Goal: Task Accomplishment & Management: Manage account settings

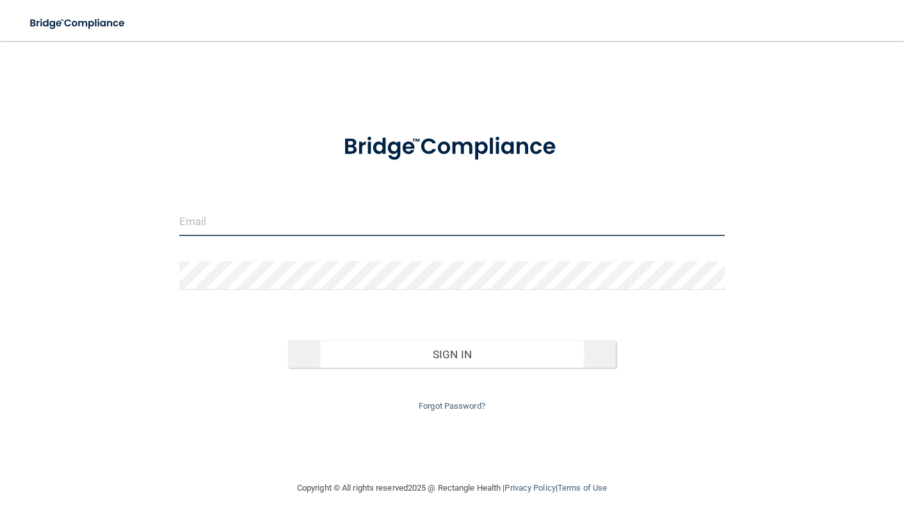
type input "[EMAIL_ADDRESS][DOMAIN_NAME]"
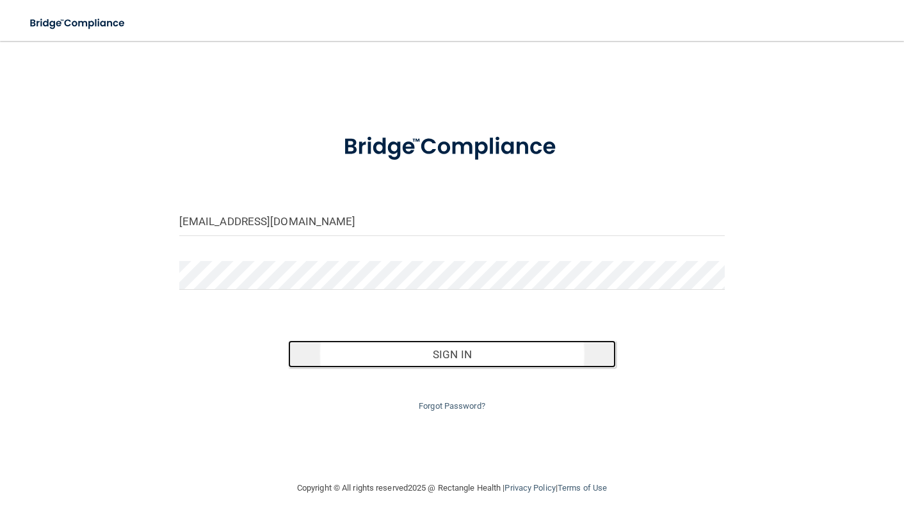
click at [446, 351] on button "Sign In" at bounding box center [452, 355] width 328 height 28
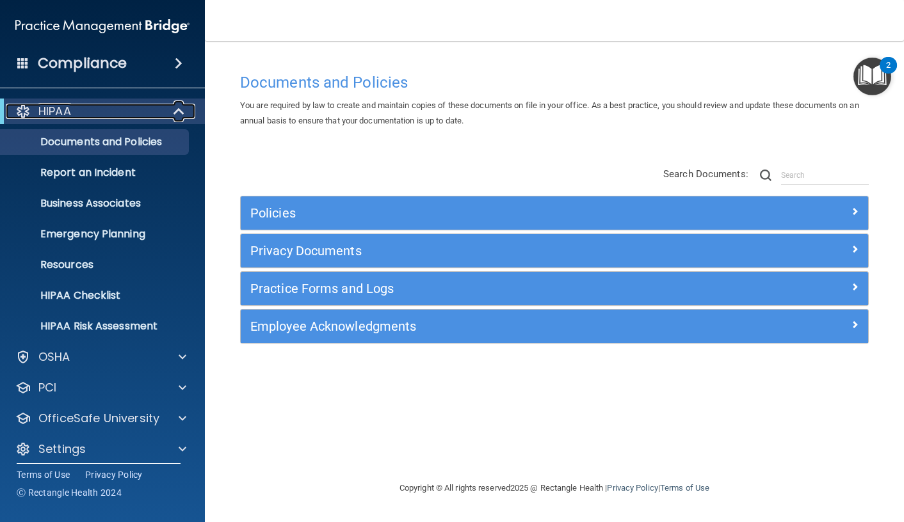
click at [52, 111] on p "HIPAA" at bounding box center [54, 111] width 33 height 15
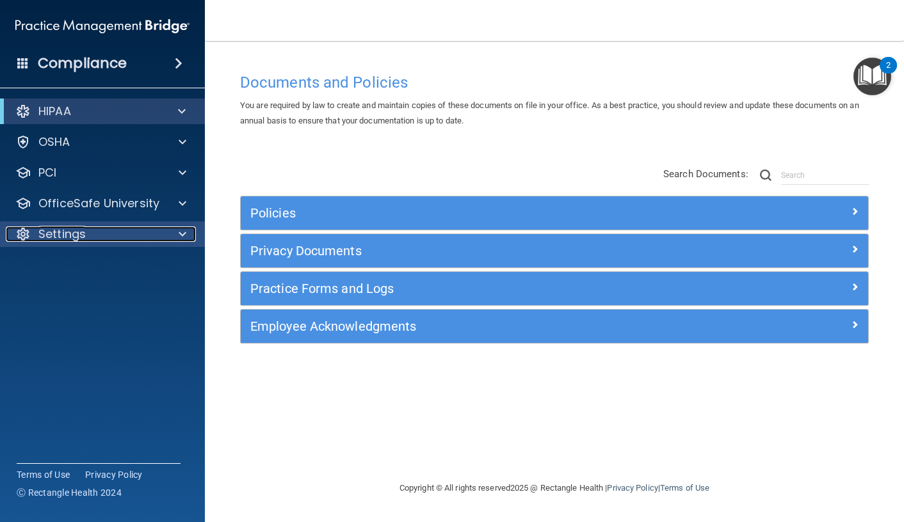
click at [109, 236] on div "Settings" at bounding box center [85, 234] width 159 height 15
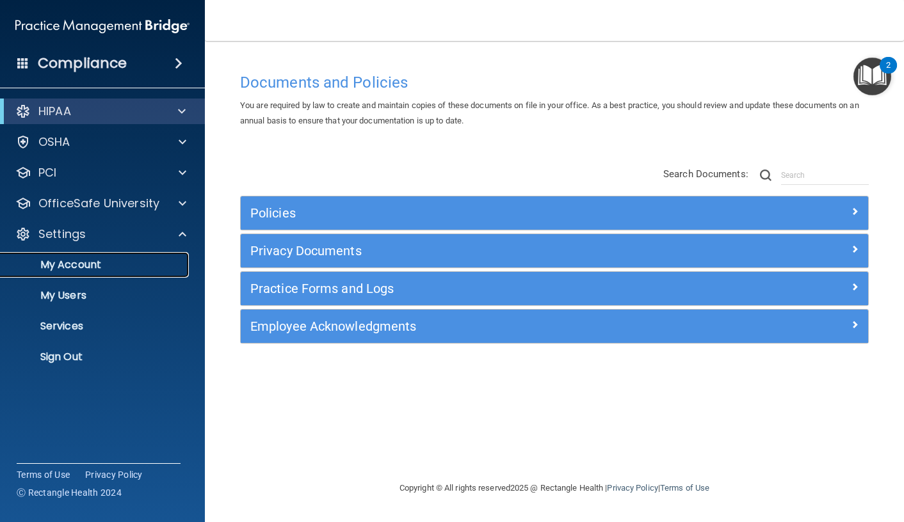
click at [99, 264] on p "My Account" at bounding box center [95, 265] width 175 height 13
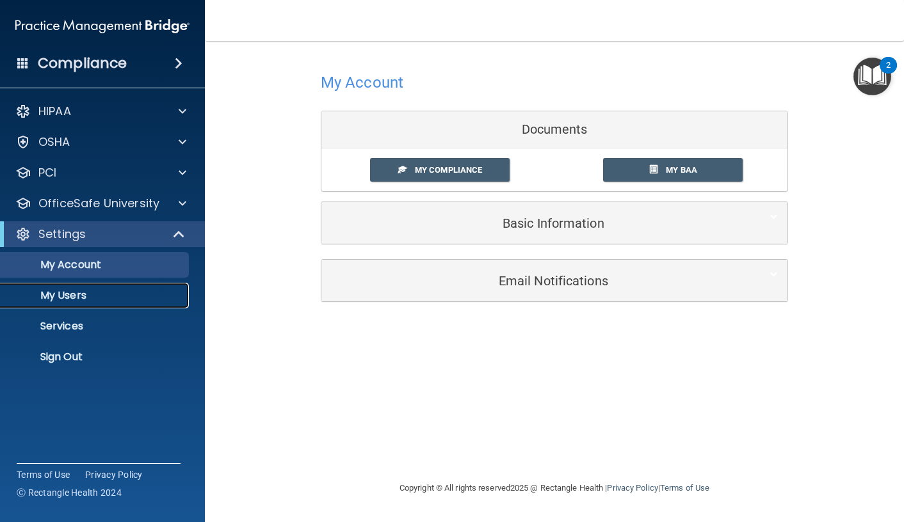
click at [83, 291] on p "My Users" at bounding box center [95, 295] width 175 height 13
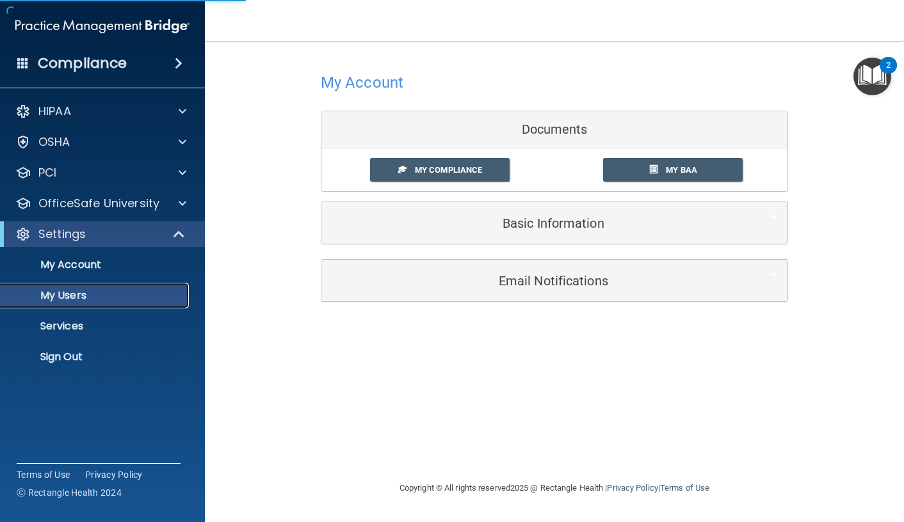
select select "20"
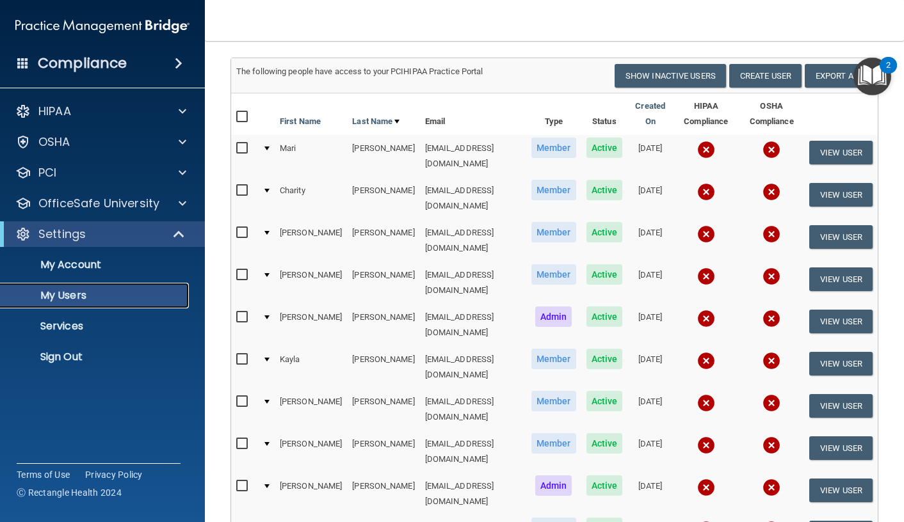
scroll to position [64, 0]
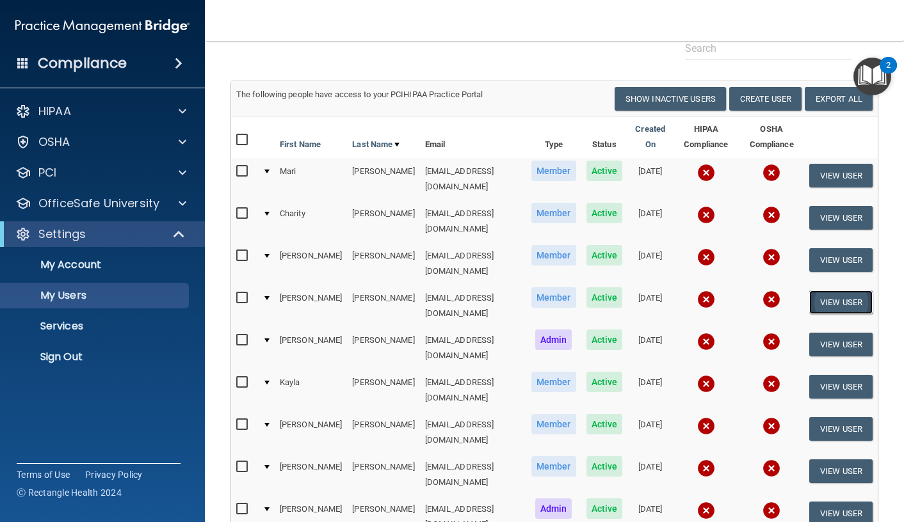
click at [833, 291] on button "View User" at bounding box center [840, 303] width 63 height 24
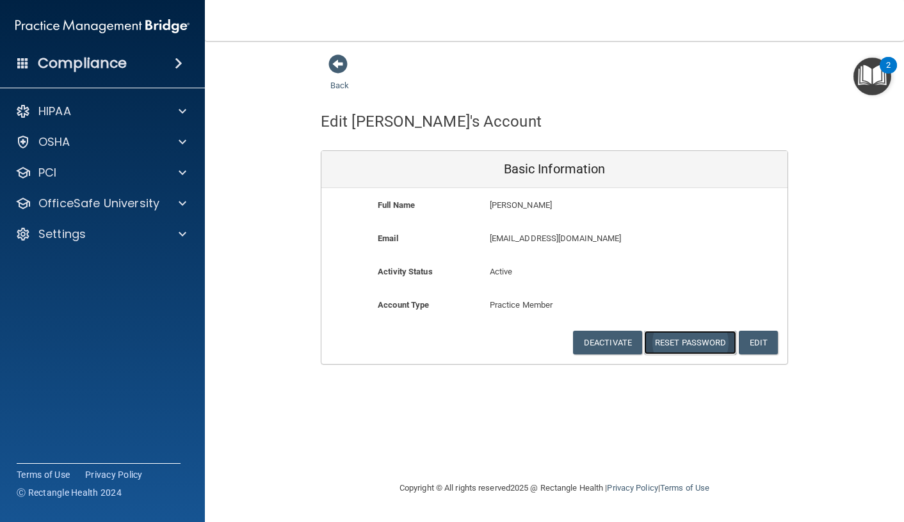
click at [710, 346] on button "Reset Password" at bounding box center [690, 343] width 92 height 24
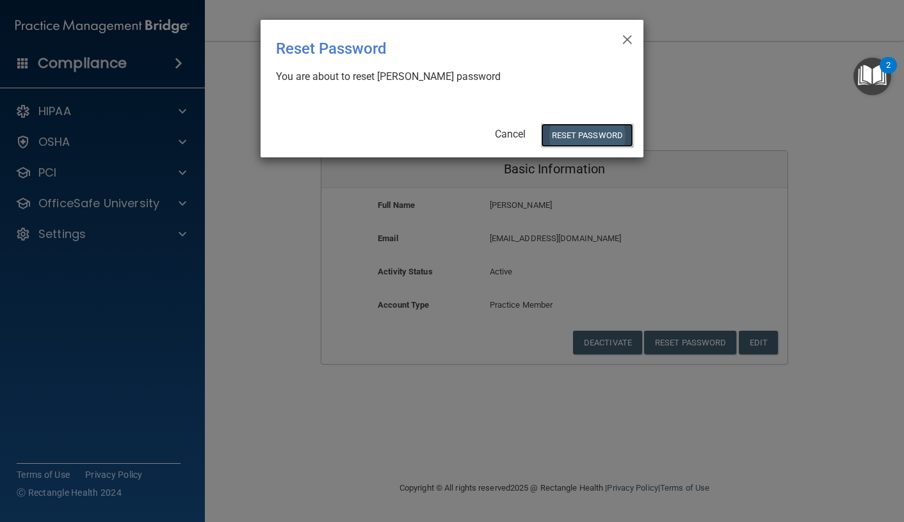
click at [581, 130] on button "Reset Password" at bounding box center [587, 136] width 92 height 24
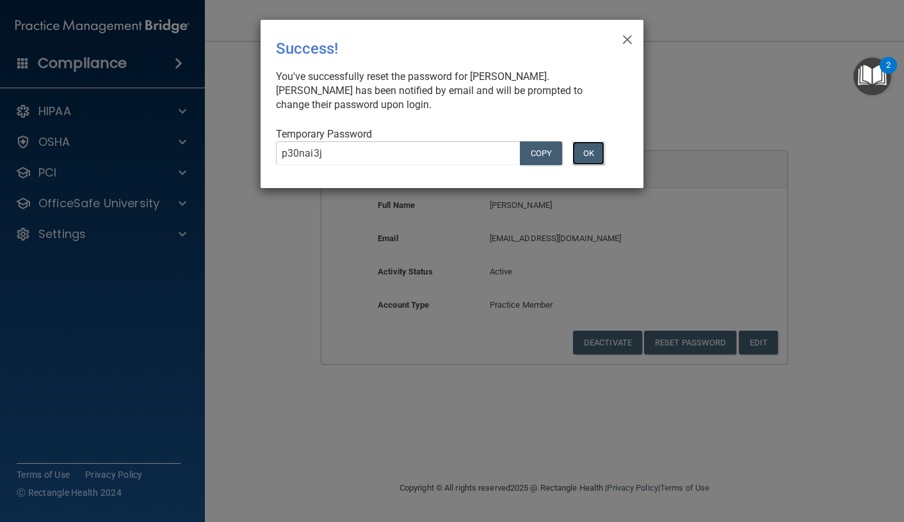
click at [592, 150] on button "OK" at bounding box center [588, 153] width 32 height 24
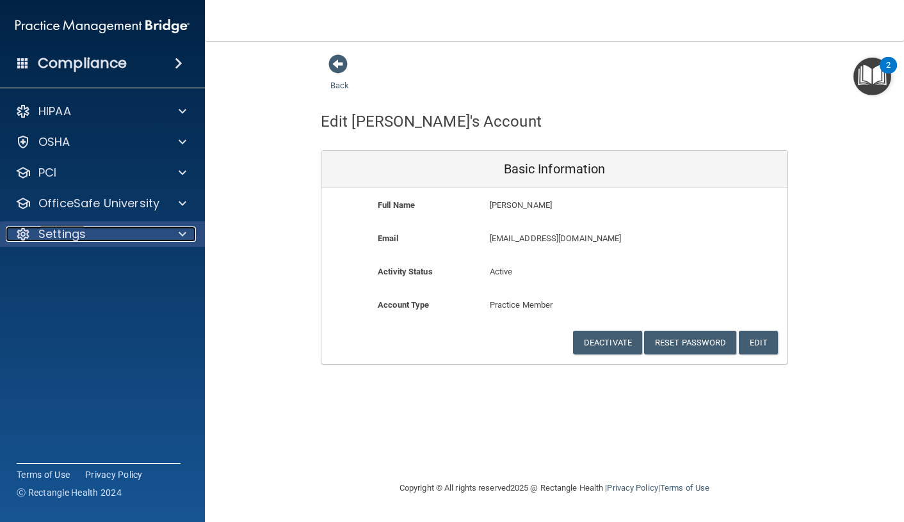
click at [74, 227] on p "Settings" at bounding box center [61, 234] width 47 height 15
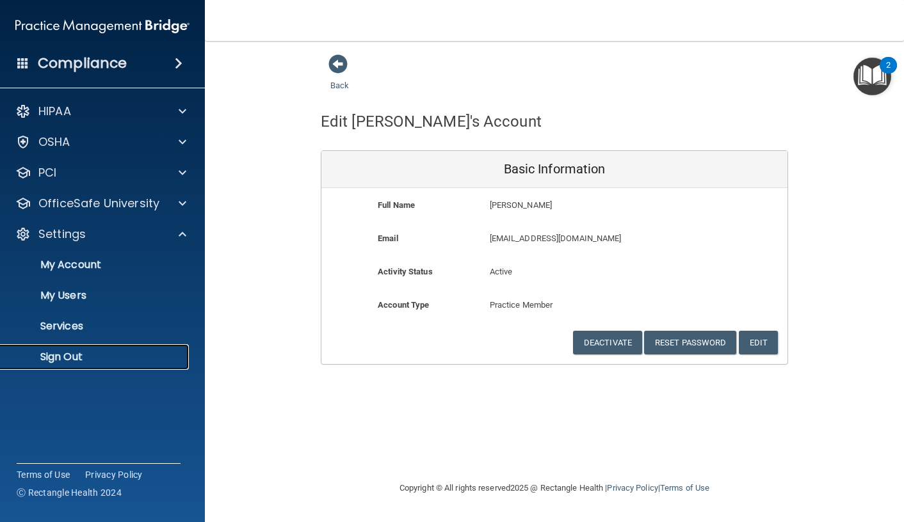
click at [93, 360] on p "Sign Out" at bounding box center [95, 357] width 175 height 13
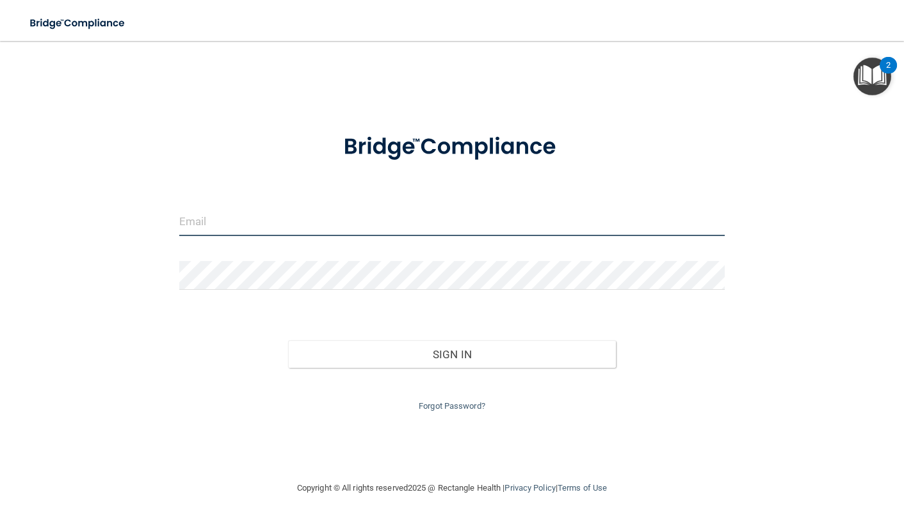
type input "[EMAIL_ADDRESS][DOMAIN_NAME]"
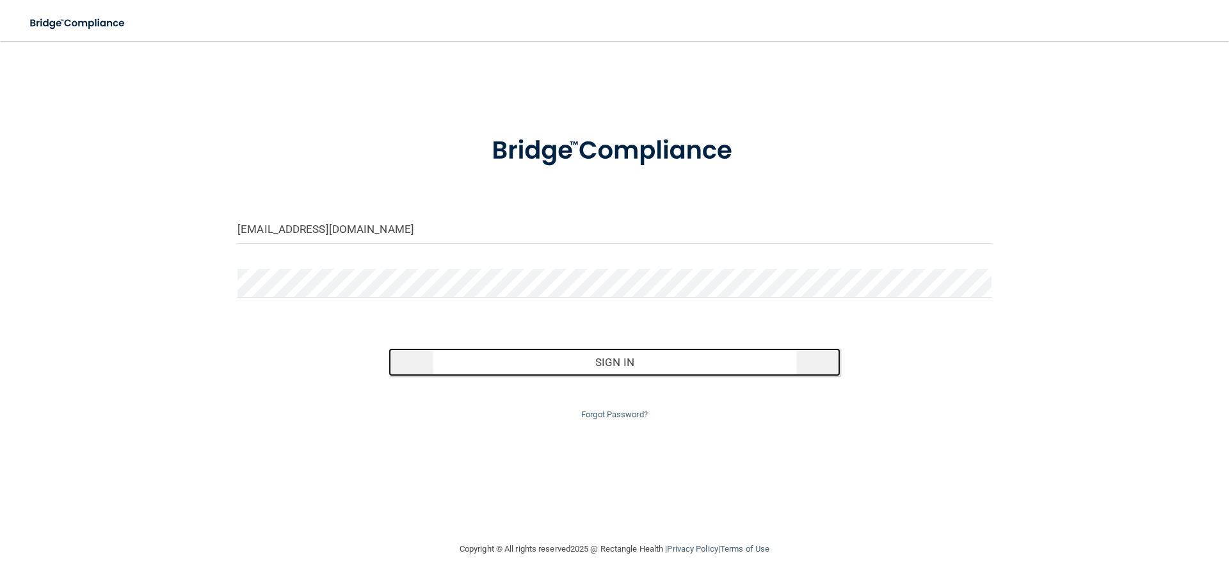
click at [659, 373] on button "Sign In" at bounding box center [615, 362] width 453 height 28
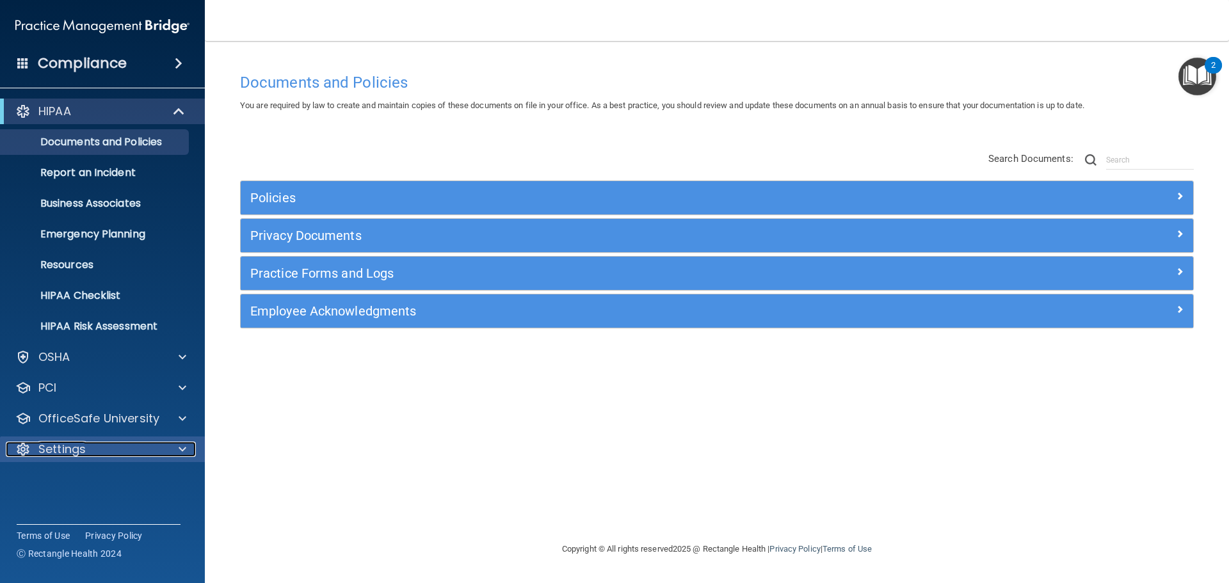
click at [77, 448] on p "Settings" at bounding box center [61, 449] width 47 height 15
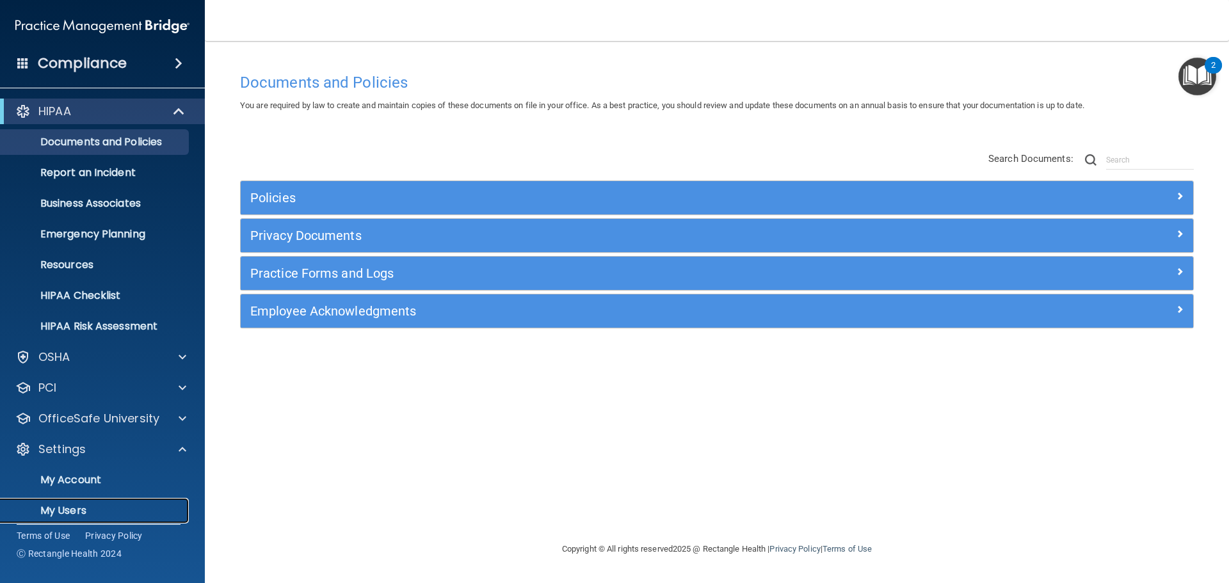
click at [77, 511] on p "My Users" at bounding box center [95, 510] width 175 height 13
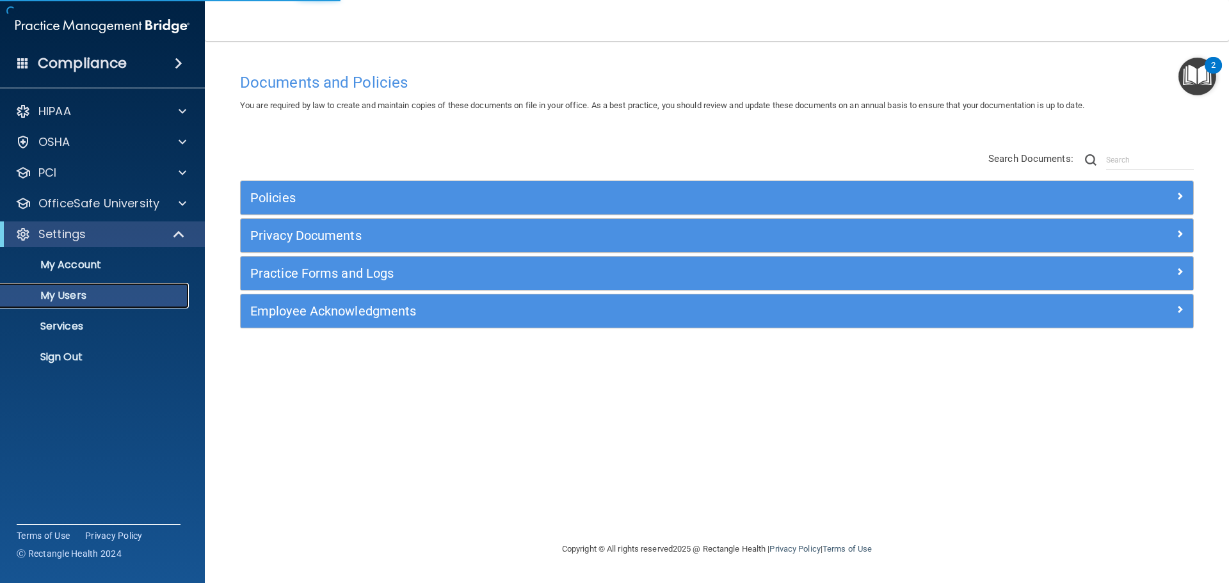
select select "20"
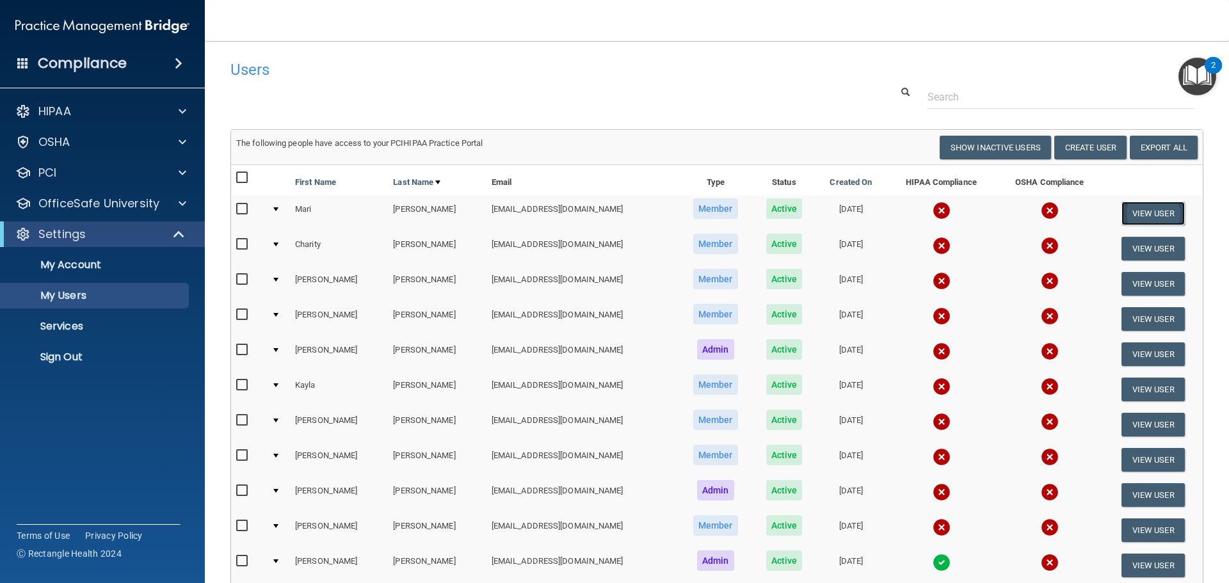
click at [903, 213] on button "View User" at bounding box center [1153, 214] width 63 height 24
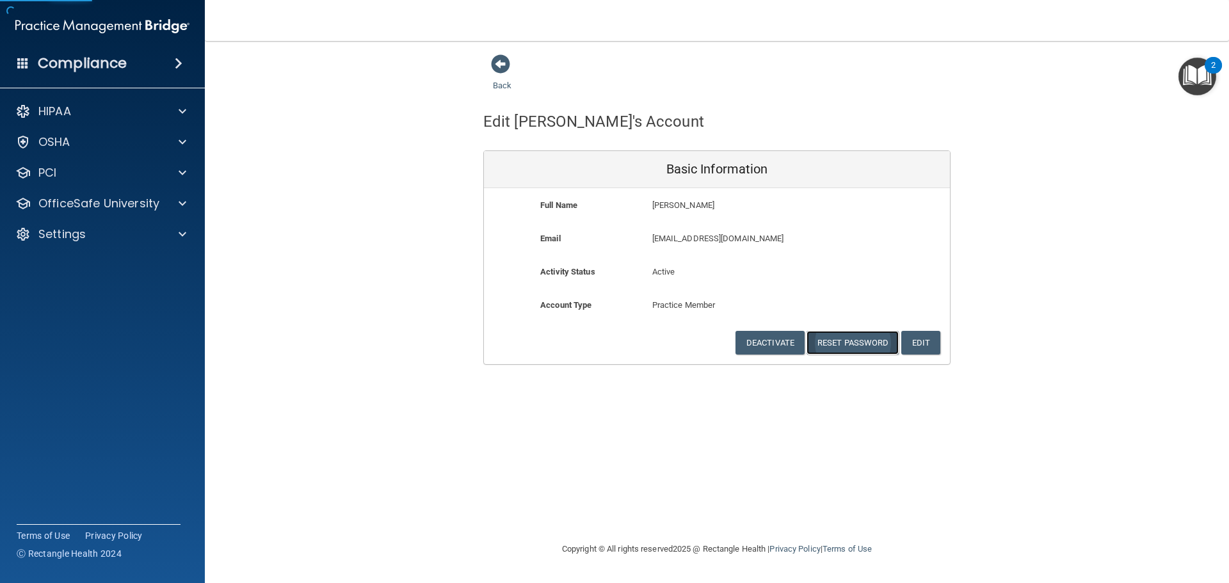
click at [861, 341] on button "Reset Password" at bounding box center [853, 343] width 92 height 24
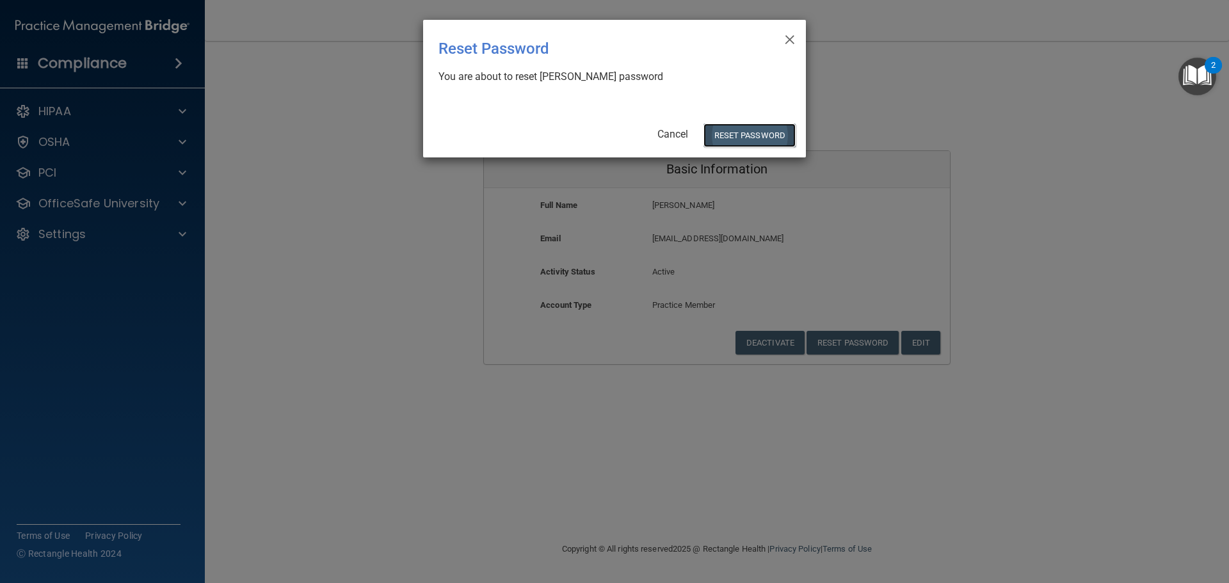
click at [741, 131] on button "Reset Password" at bounding box center [750, 136] width 92 height 24
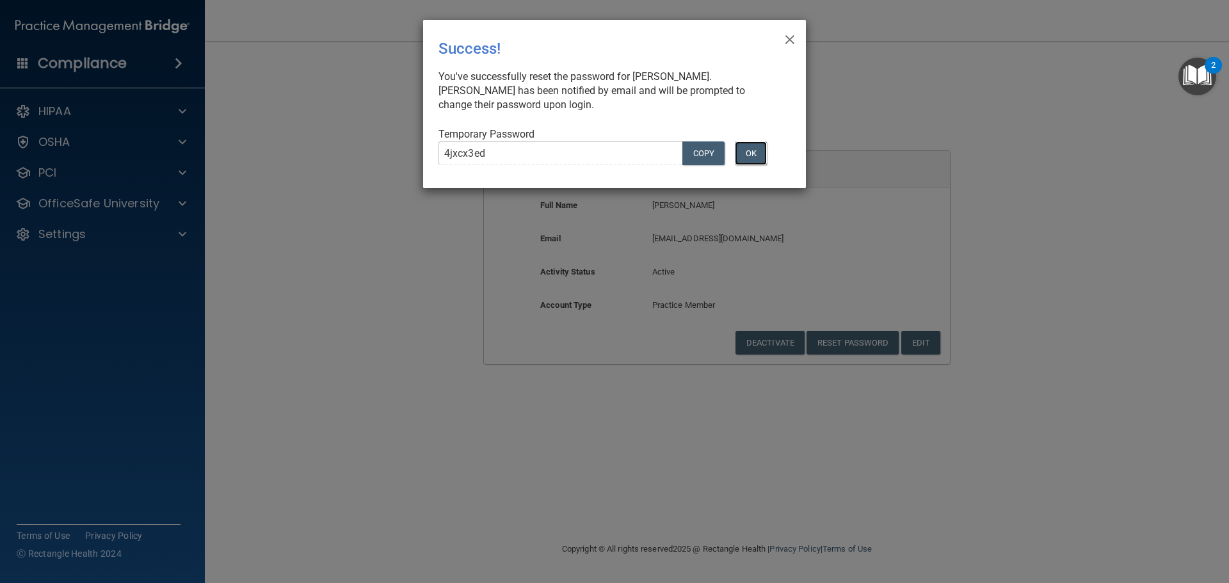
click at [750, 149] on button "OK" at bounding box center [751, 153] width 32 height 24
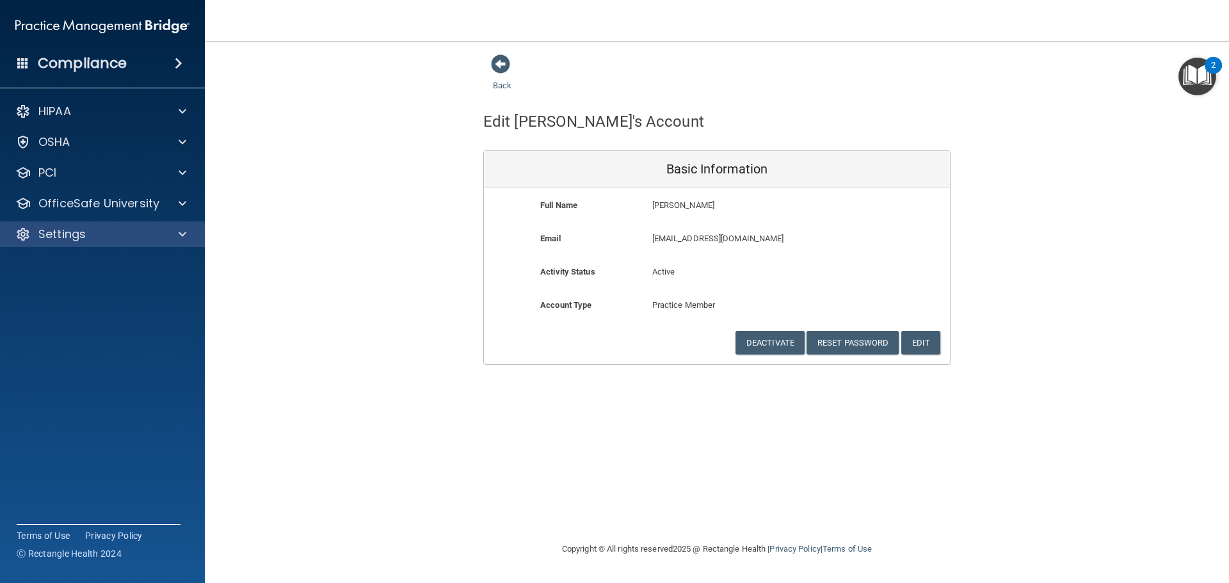
click at [77, 242] on div "Settings" at bounding box center [102, 234] width 205 height 26
click at [81, 236] on p "Settings" at bounding box center [61, 234] width 47 height 15
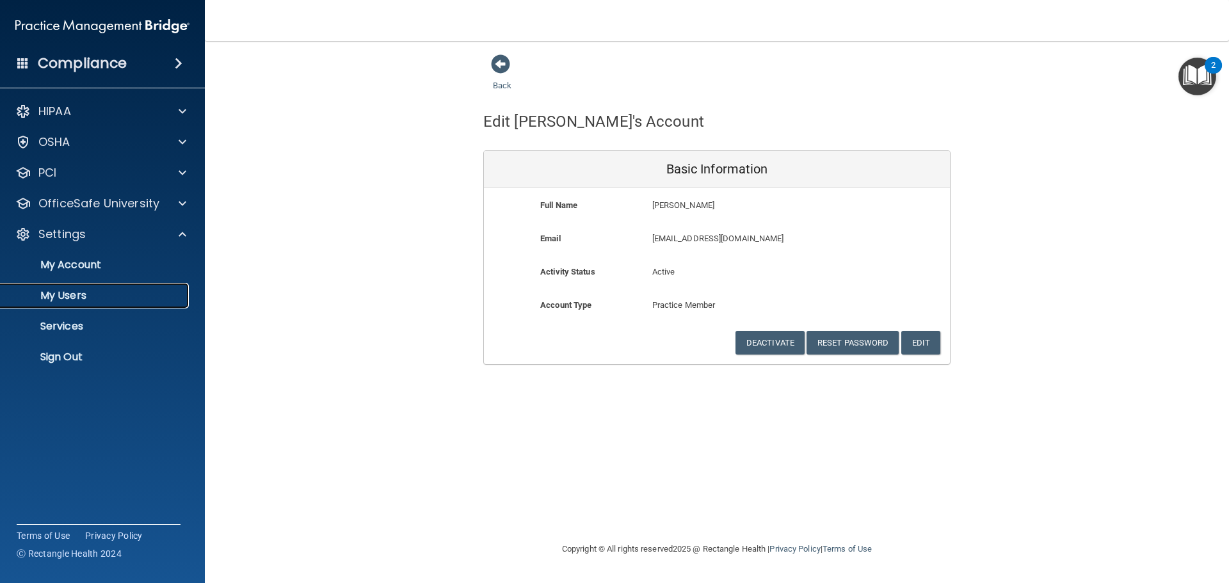
click at [101, 291] on p "My Users" at bounding box center [95, 295] width 175 height 13
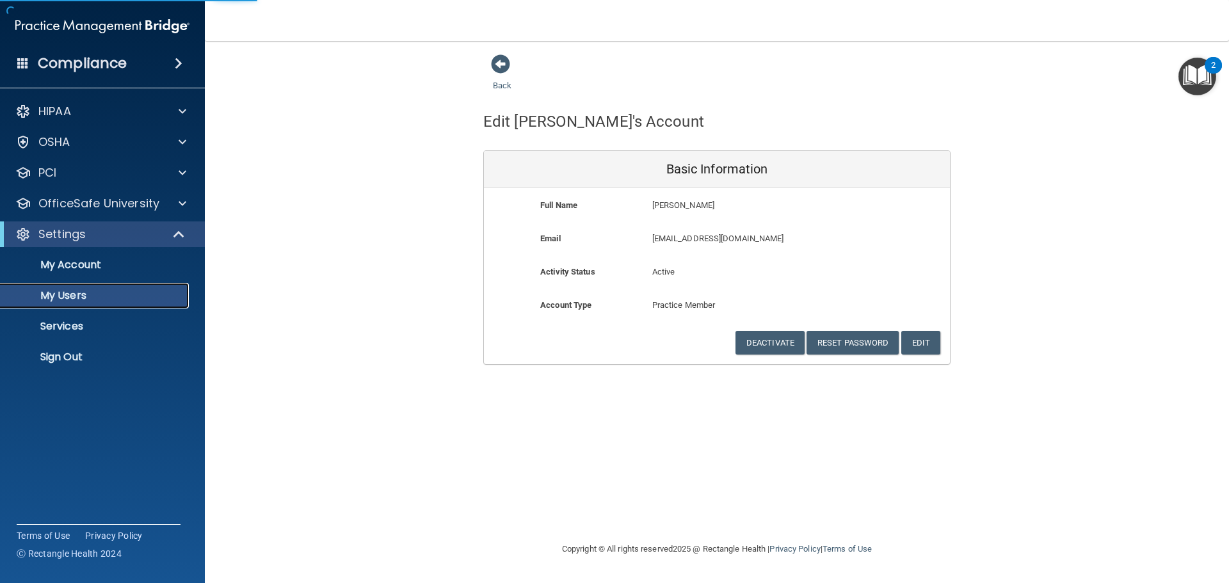
select select "20"
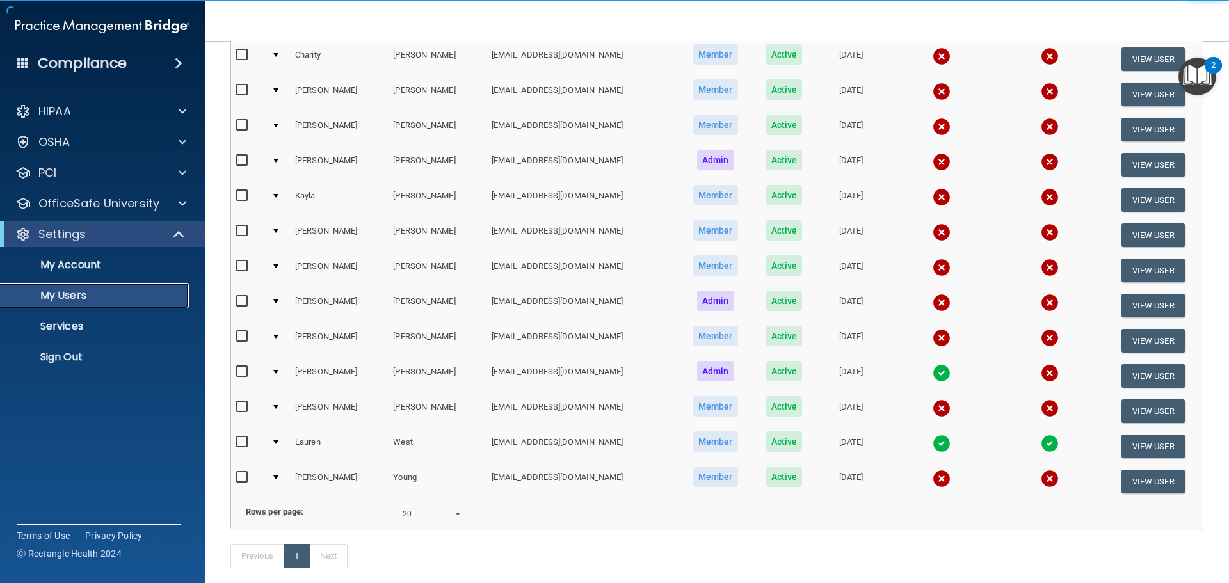
scroll to position [192, 0]
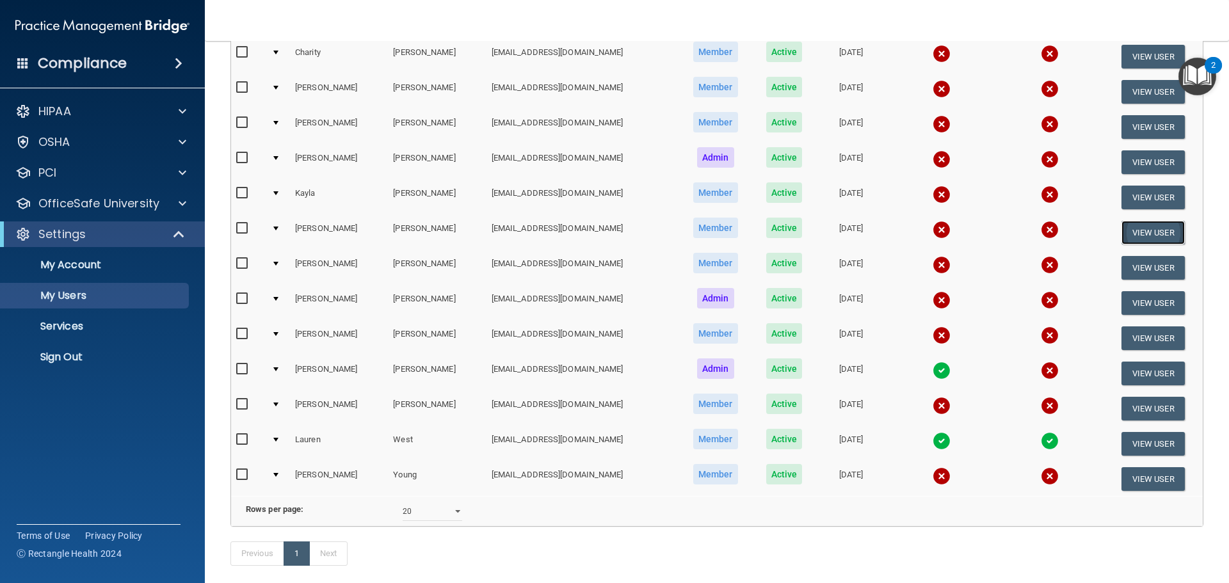
click at [903, 236] on button "View User" at bounding box center [1153, 233] width 63 height 24
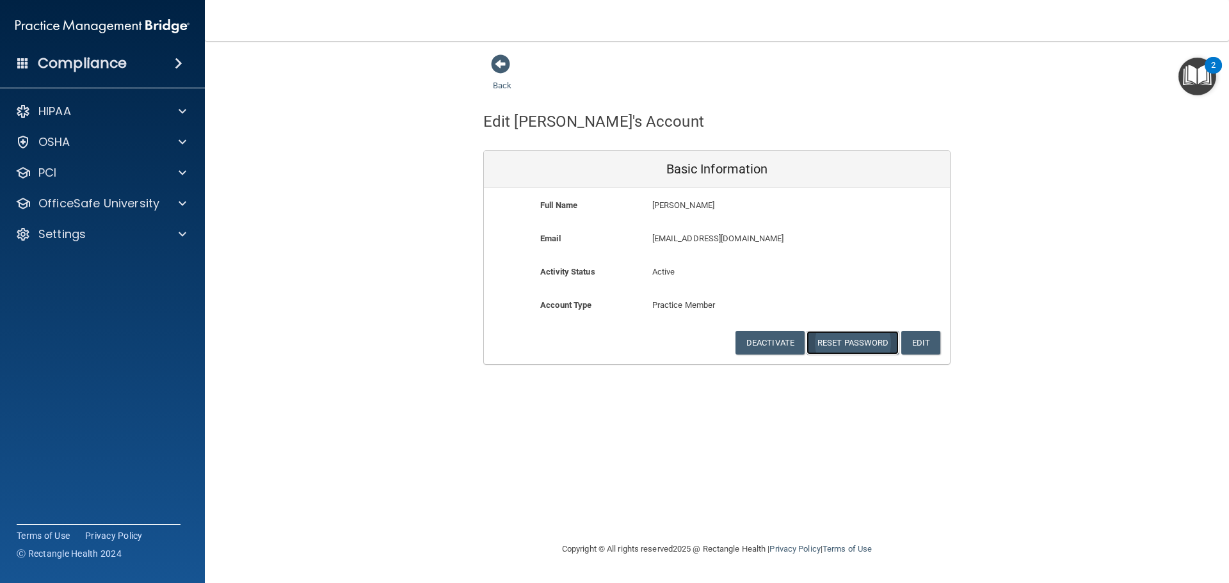
click at [883, 342] on button "Reset Password" at bounding box center [853, 343] width 92 height 24
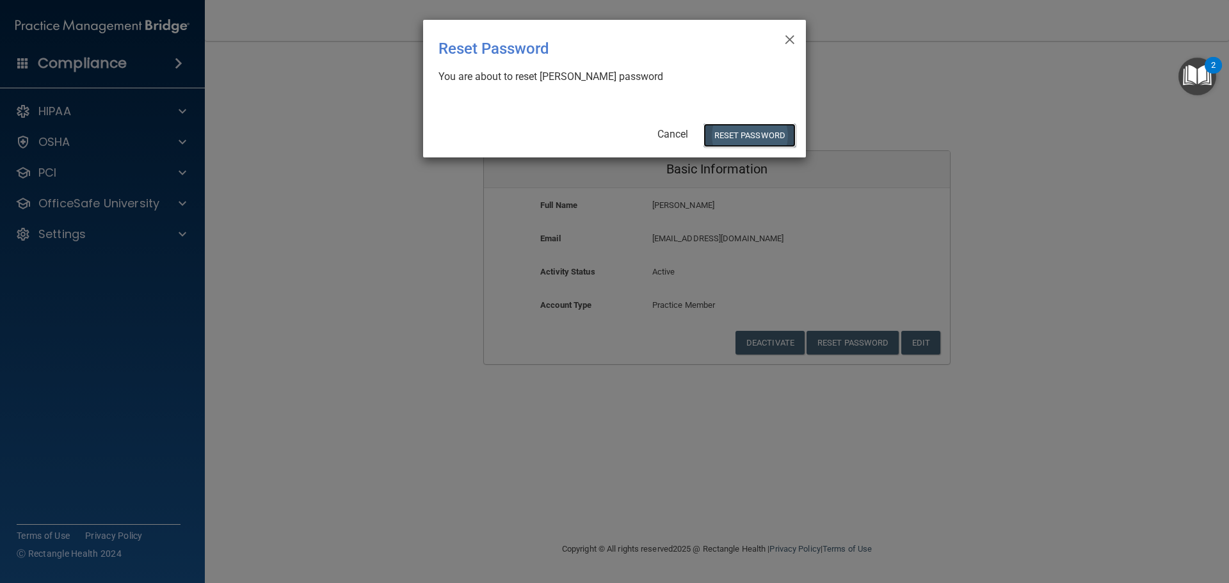
click at [746, 133] on button "Reset Password" at bounding box center [750, 136] width 92 height 24
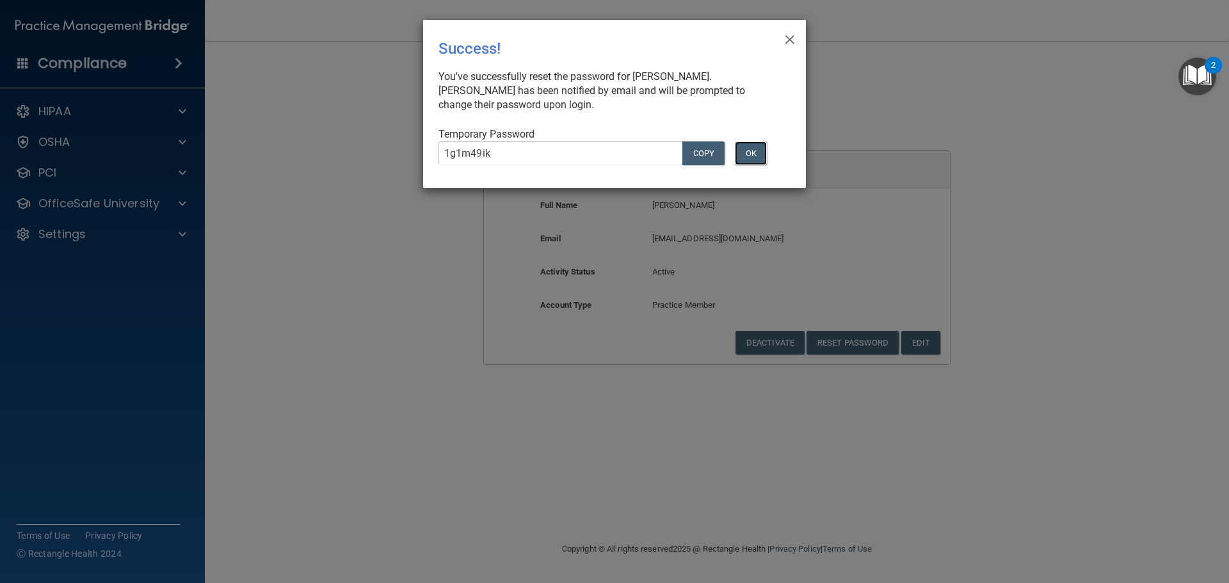
drag, startPoint x: 757, startPoint y: 156, endPoint x: 746, endPoint y: 135, distance: 23.5
click at [757, 156] on button "OK" at bounding box center [751, 153] width 32 height 24
